Goal: Register for event/course

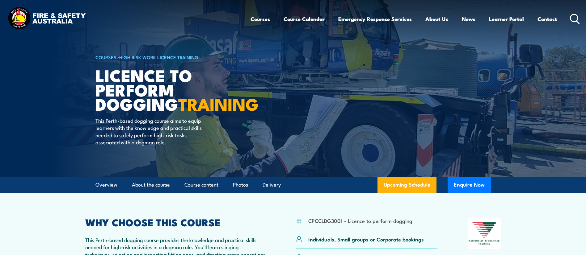
click at [575, 19] on icon at bounding box center [575, 19] width 10 height 10
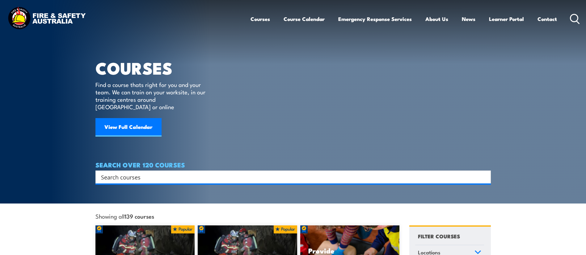
click at [128, 173] on input "Search input" at bounding box center [289, 177] width 376 height 9
type input "mental"
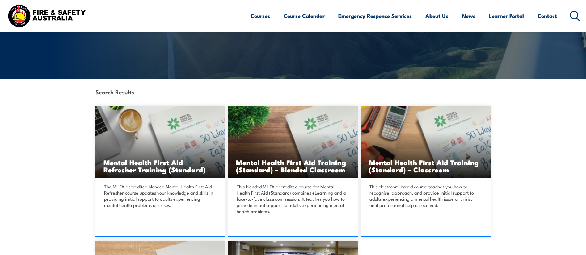
scroll to position [110, 0]
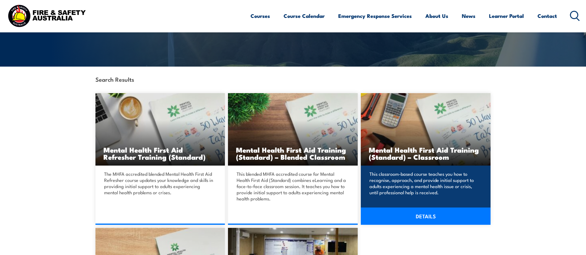
click at [418, 217] on link "DETAILS" at bounding box center [426, 216] width 130 height 17
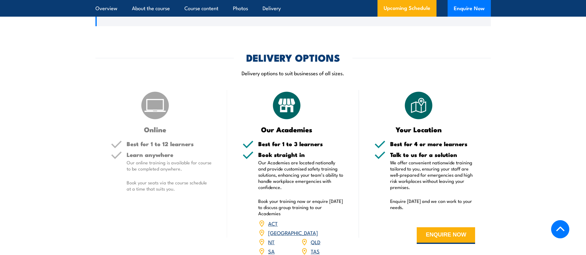
scroll to position [788, 0]
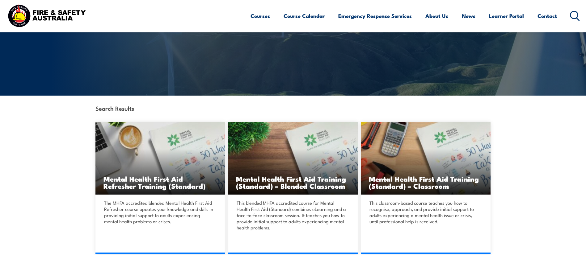
scroll to position [93, 0]
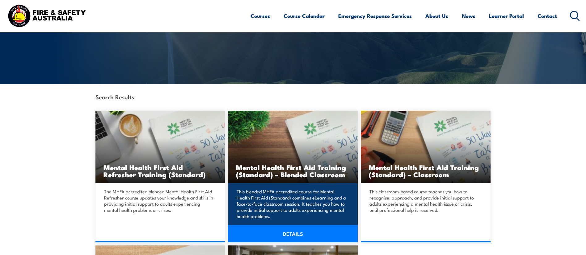
click at [303, 174] on h3 "Mental Health First Aid Training (Standard) – Blended Classroom" at bounding box center [293, 171] width 114 height 14
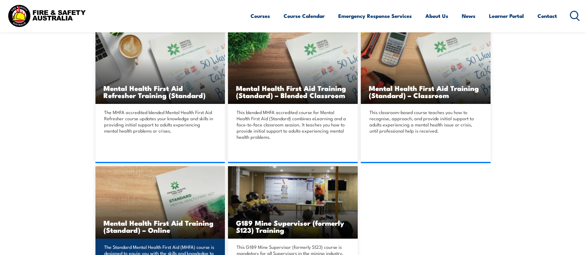
scroll to position [173, 0]
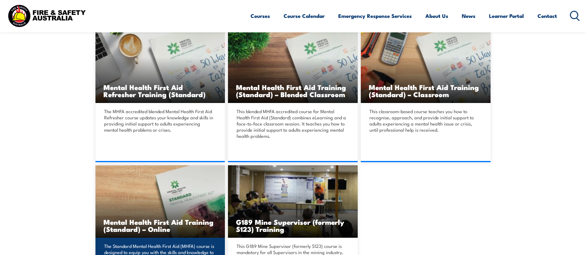
click at [120, 230] on h3 "Mental Health First Aid Training (Standard) – Online" at bounding box center [160, 226] width 114 height 14
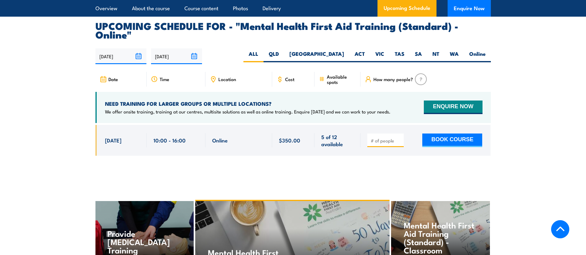
scroll to position [1267, 0]
